Goal: Information Seeking & Learning: Learn about a topic

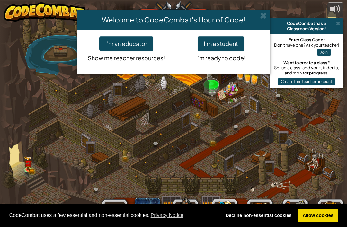
click at [265, 15] on span at bounding box center [263, 15] width 7 height 7
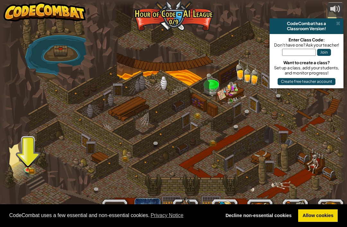
click at [22, 158] on div at bounding box center [173, 113] width 347 height 227
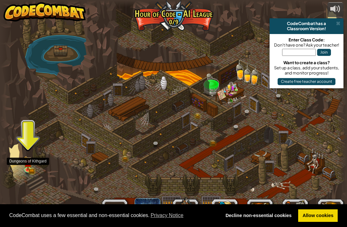
click at [31, 170] on link at bounding box center [28, 171] width 13 height 10
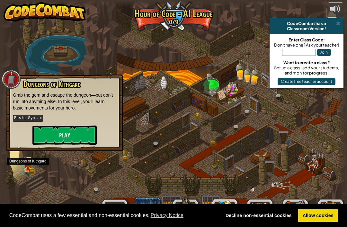
click at [53, 132] on button "Play" at bounding box center [64, 135] width 64 height 19
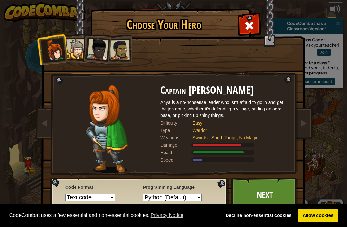
click at [284, 193] on link "Next" at bounding box center [264, 195] width 67 height 35
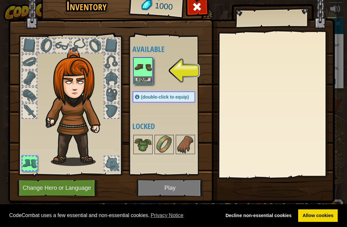
click at [149, 83] on button "Equip" at bounding box center [143, 79] width 18 height 7
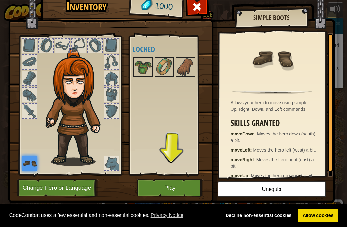
click at [186, 190] on button "Play" at bounding box center [169, 188] width 67 height 18
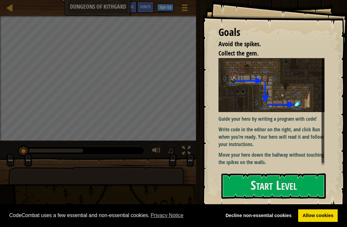
click at [309, 186] on button "Start Level" at bounding box center [273, 185] width 104 height 25
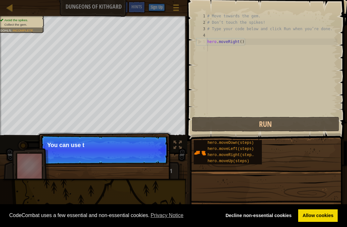
click at [157, 156] on p "Skip (esc) Continue You can use t" at bounding box center [103, 150] width 127 height 30
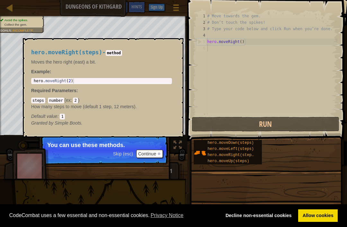
click at [231, 157] on span "hero.moveRight(steps)" at bounding box center [231, 155] width 48 height 4
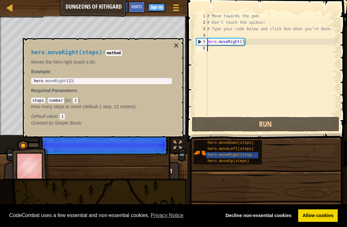
scroll to position [3, 0]
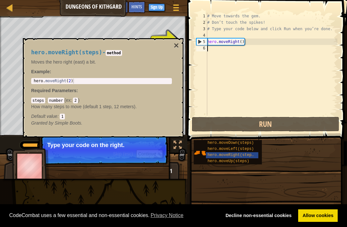
click at [178, 48] on button "×" at bounding box center [176, 45] width 5 height 9
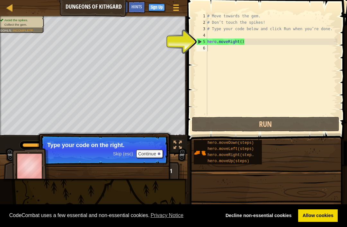
click at [148, 157] on button "Continue" at bounding box center [149, 154] width 27 height 8
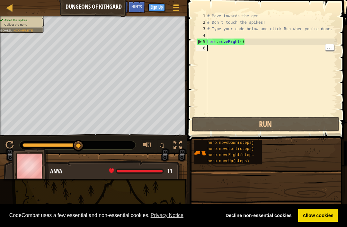
click at [261, 69] on div "# Move towards the gem. # Don’t touch the spikes! # Type your code below and cl…" at bounding box center [271, 71] width 131 height 116
click at [216, 41] on div "# Move towards the gem. # Don’t touch the spikes! # Type your code below and cl…" at bounding box center [271, 71] width 131 height 116
click at [203, 39] on div "5" at bounding box center [202, 42] width 11 height 6
click at [201, 41] on div "5" at bounding box center [202, 42] width 11 height 6
type textarea "hero.moveRight()"
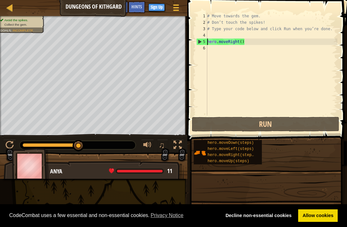
click at [201, 37] on div "4" at bounding box center [201, 35] width 11 height 6
click at [288, 124] on button "Run" at bounding box center [265, 124] width 147 height 15
click at [291, 125] on button "Run" at bounding box center [265, 124] width 147 height 15
click at [213, 20] on div "# Move towards the gem. # Don’t touch the spikes! # Type your code below and cl…" at bounding box center [271, 71] width 131 height 116
click at [209, 21] on div "# Move towards the gem. # Don’t touch the spikes! # Type your code below and cl…" at bounding box center [271, 71] width 131 height 116
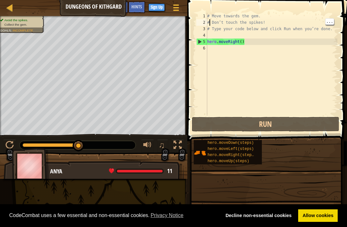
type textarea "Don’t touch the spikes!"
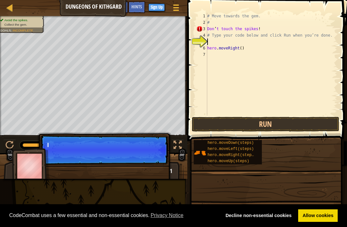
click at [202, 44] on div "5" at bounding box center [201, 42] width 11 height 6
click at [205, 40] on div "5" at bounding box center [201, 42] width 11 height 6
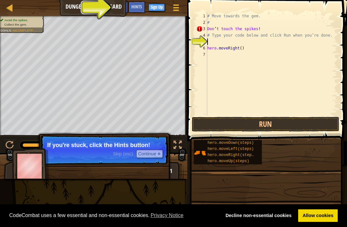
type textarea "Don’t touch the spikes!"
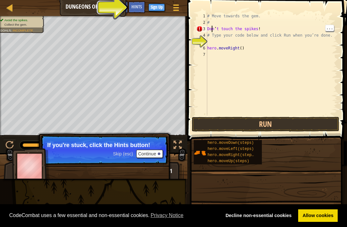
click at [140, 5] on span "Hints" at bounding box center [136, 7] width 11 height 6
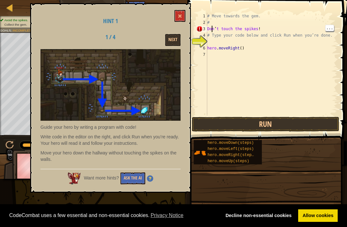
click at [181, 15] on span at bounding box center [180, 16] width 4 height 4
